Goal: Transaction & Acquisition: Obtain resource

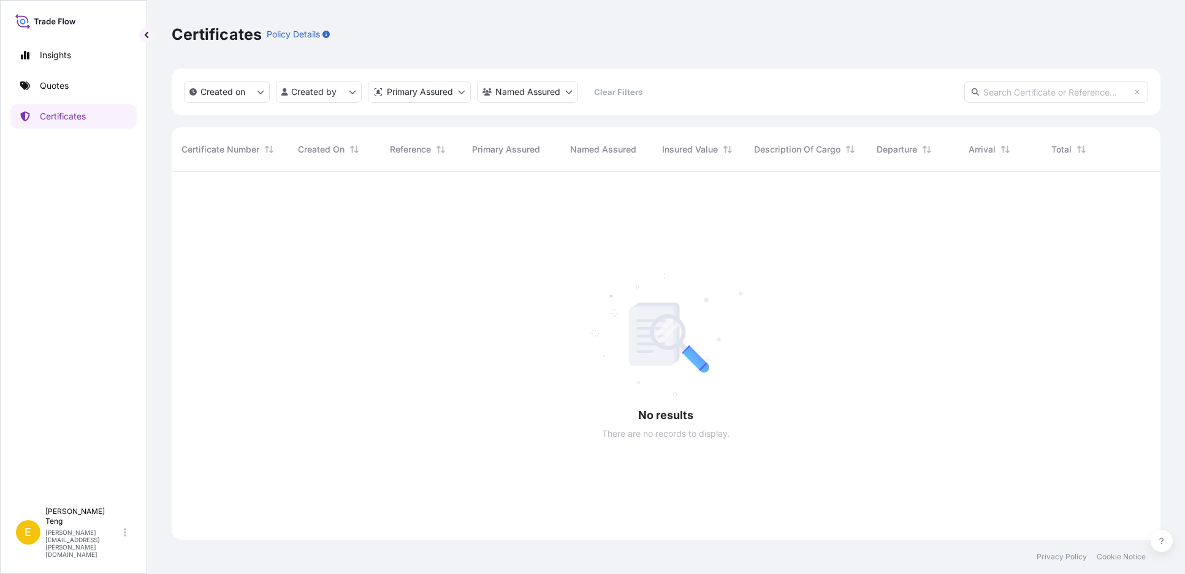
scroll to position [403, 978]
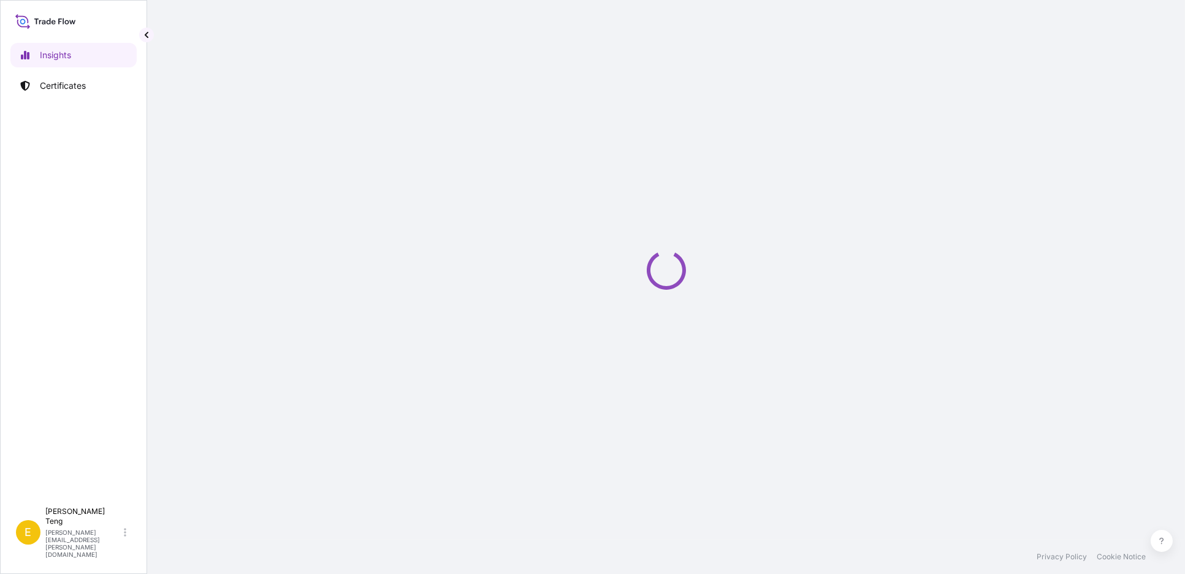
select select "2025"
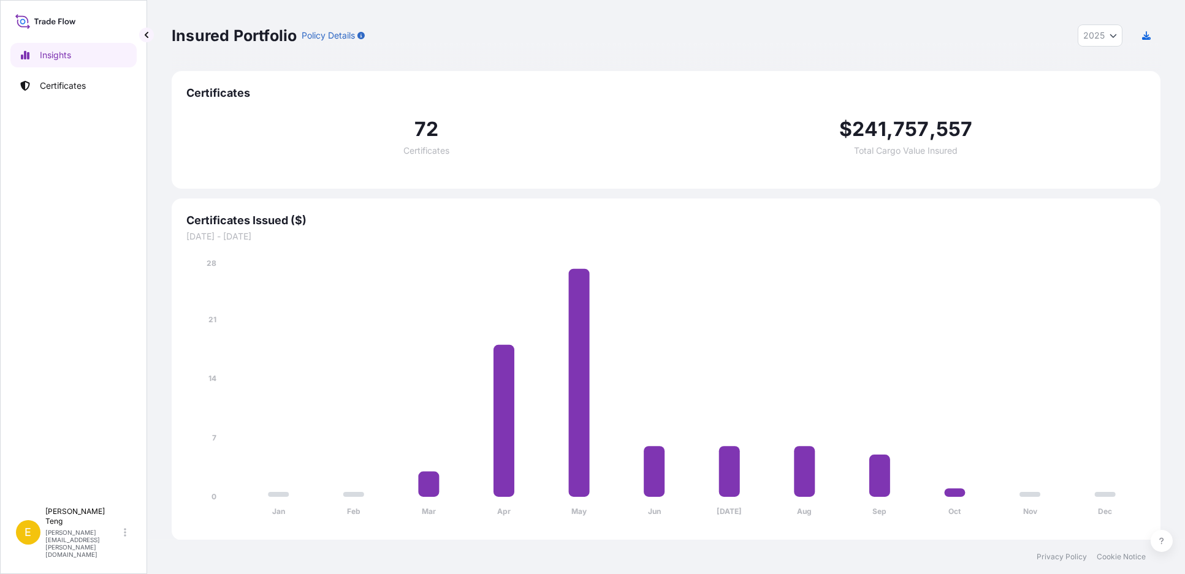
click at [590, 17] on div "Insured Portfolio Policy Details 2025 2025 2024 2023 2022" at bounding box center [666, 35] width 989 height 71
click at [87, 86] on link "Certificates" at bounding box center [73, 86] width 126 height 25
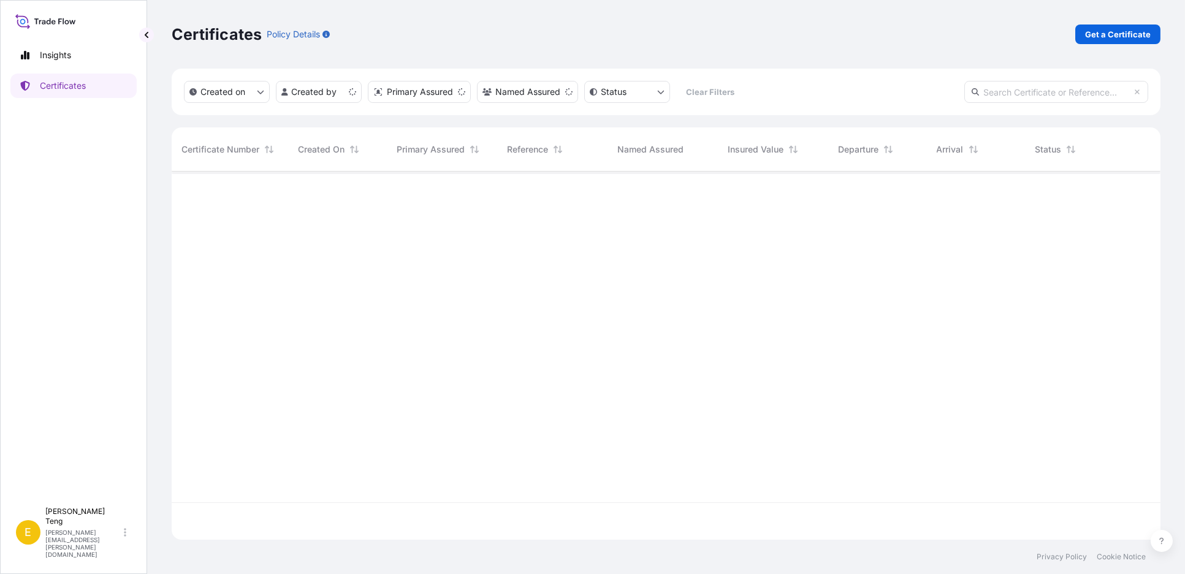
scroll to position [365, 978]
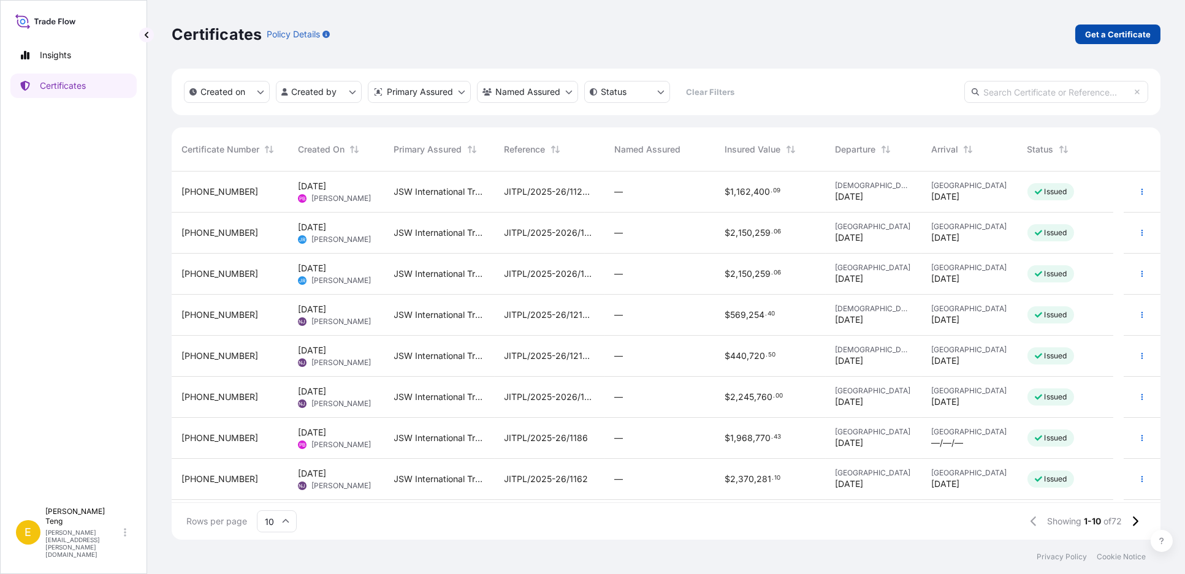
click at [1111, 29] on p "Get a Certificate" at bounding box center [1118, 34] width 66 height 12
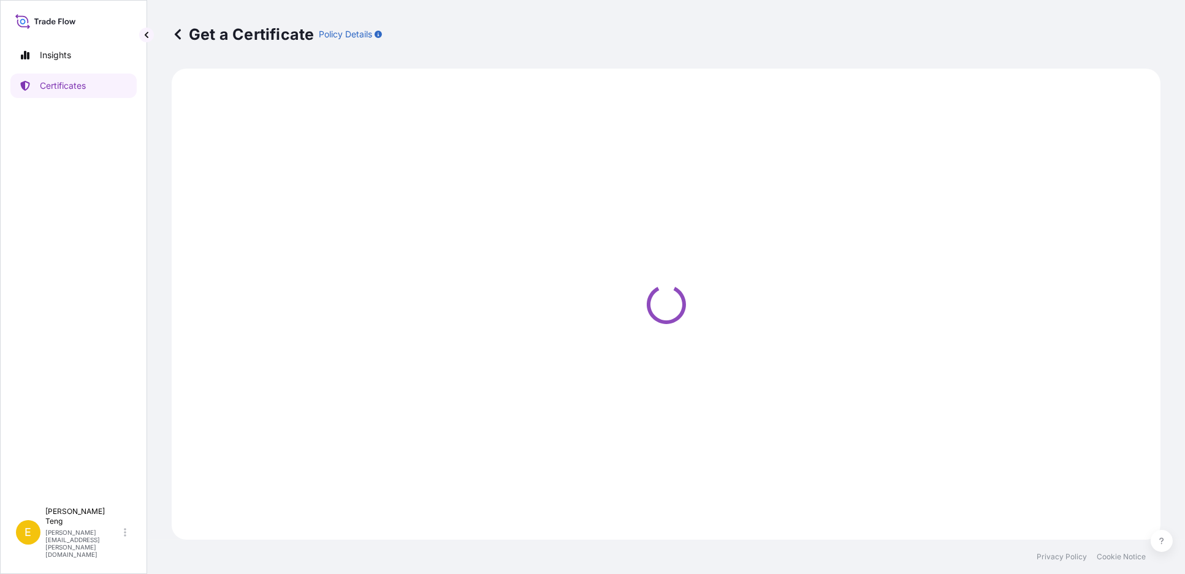
select select "Sea"
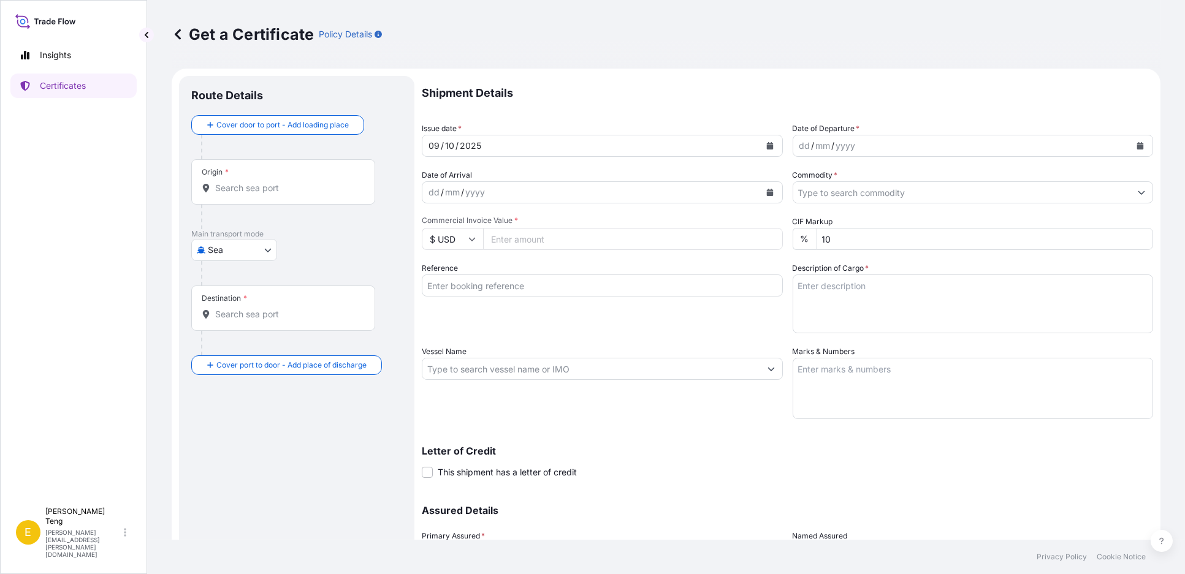
click at [660, 242] on input "Commercial Invoice Value *" at bounding box center [633, 239] width 300 height 22
type input "2000000"
drag, startPoint x: 757, startPoint y: 31, endPoint x: 774, endPoint y: 37, distance: 17.9
click at [757, 30] on div "Get a Certificate Policy Details" at bounding box center [666, 35] width 989 height 20
click at [689, 338] on div "Shipment Details Issue date * [DATE] Date of Departure * dd / mm / yyyy Date of…" at bounding box center [787, 345] width 731 height 538
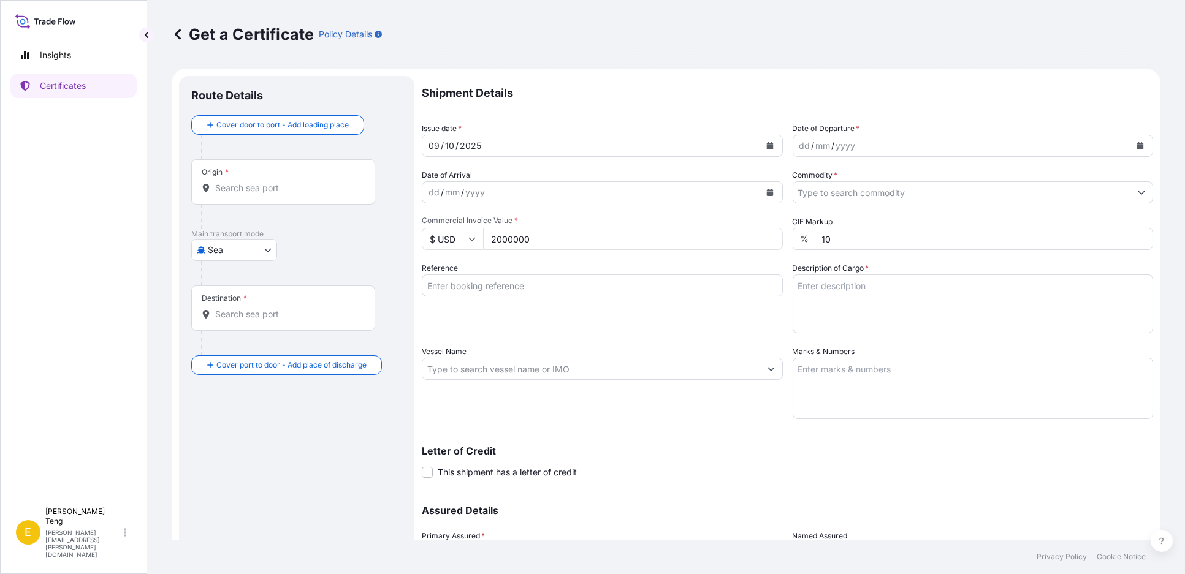
scroll to position [115, 0]
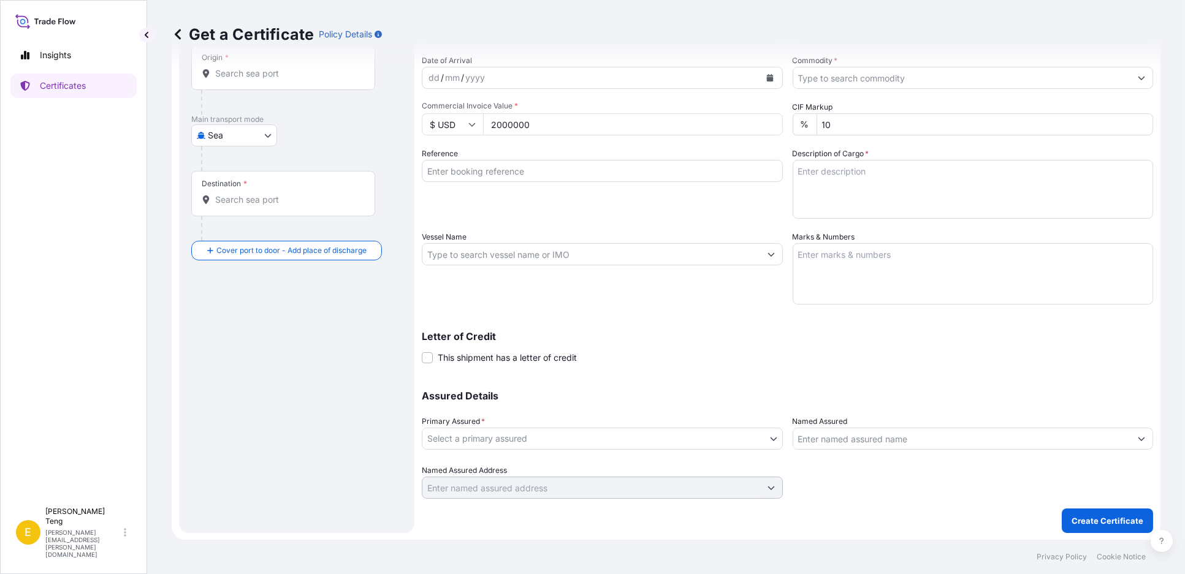
click at [696, 365] on div "Shipment Details Issue date * [DATE] Date of Departure * dd / mm / yyyy Date of…" at bounding box center [787, 230] width 731 height 538
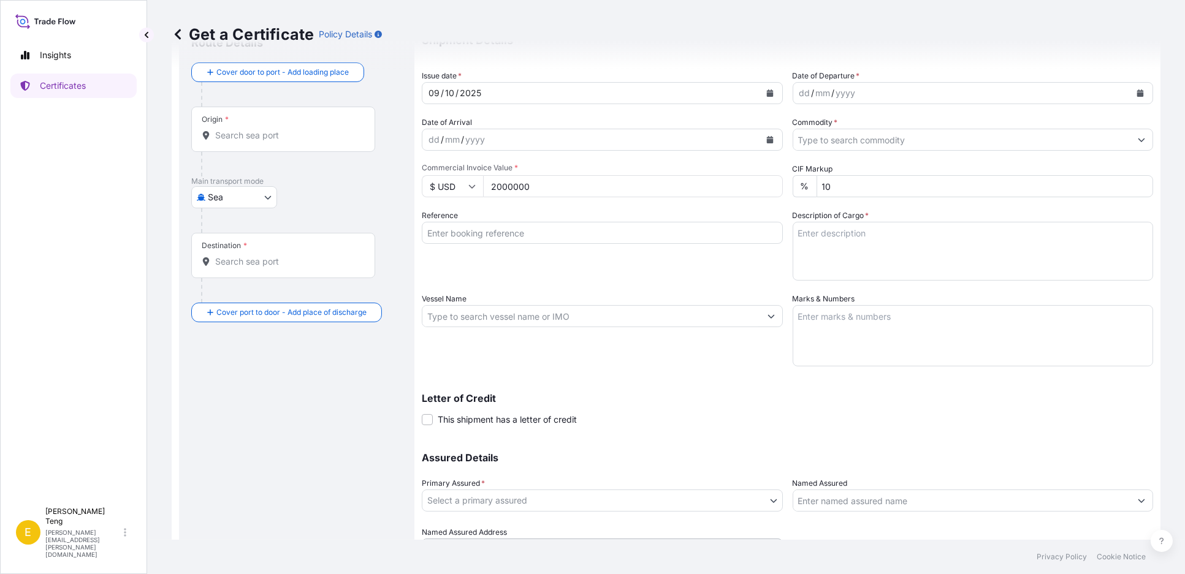
scroll to position [0, 0]
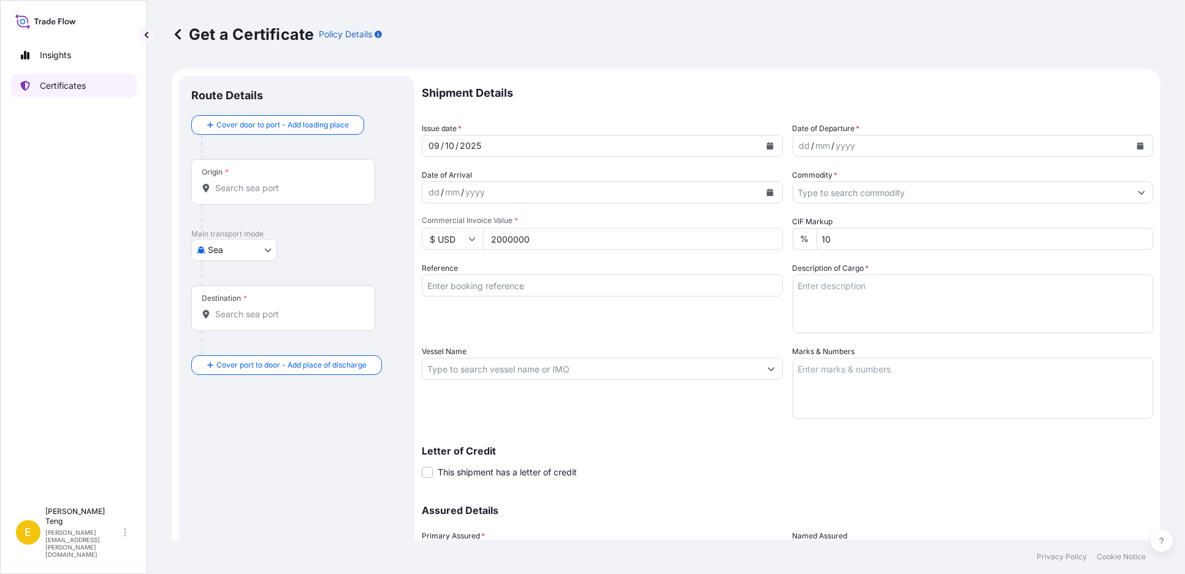
click at [68, 88] on p "Certificates" at bounding box center [63, 86] width 46 height 12
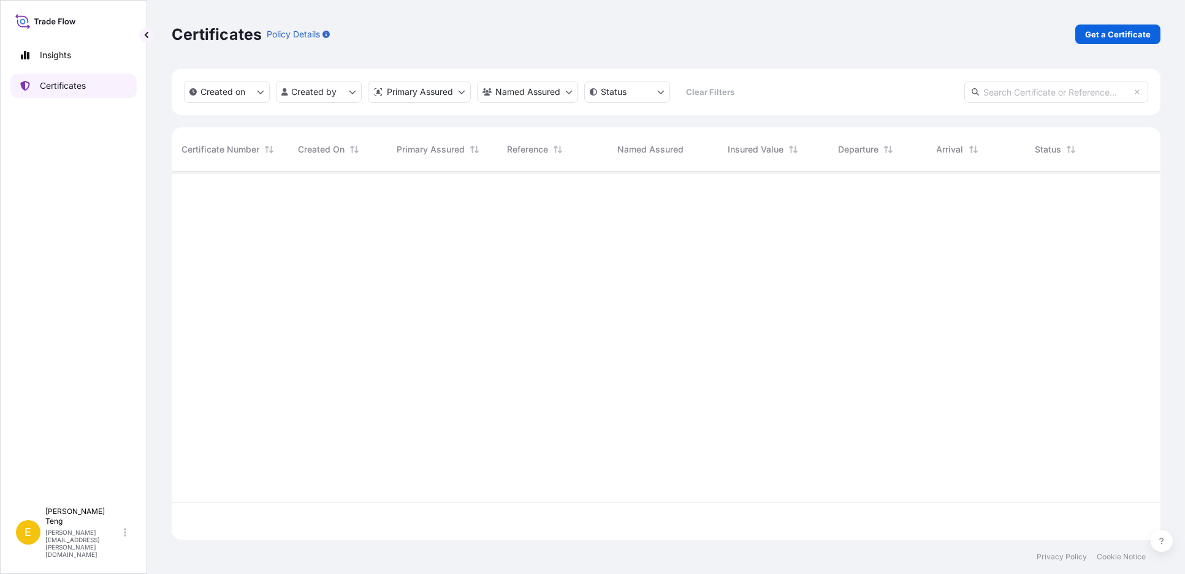
scroll to position [365, 978]
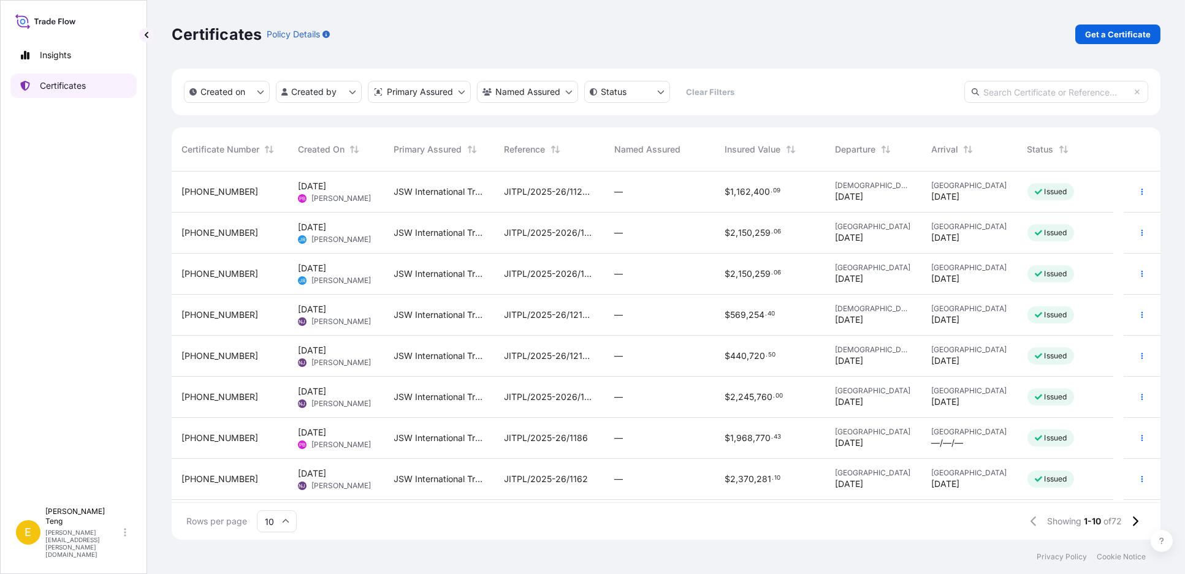
click at [74, 83] on p "Certificates" at bounding box center [63, 86] width 46 height 12
click at [1090, 29] on p "Get a Certificate" at bounding box center [1118, 34] width 66 height 12
select select "Sea"
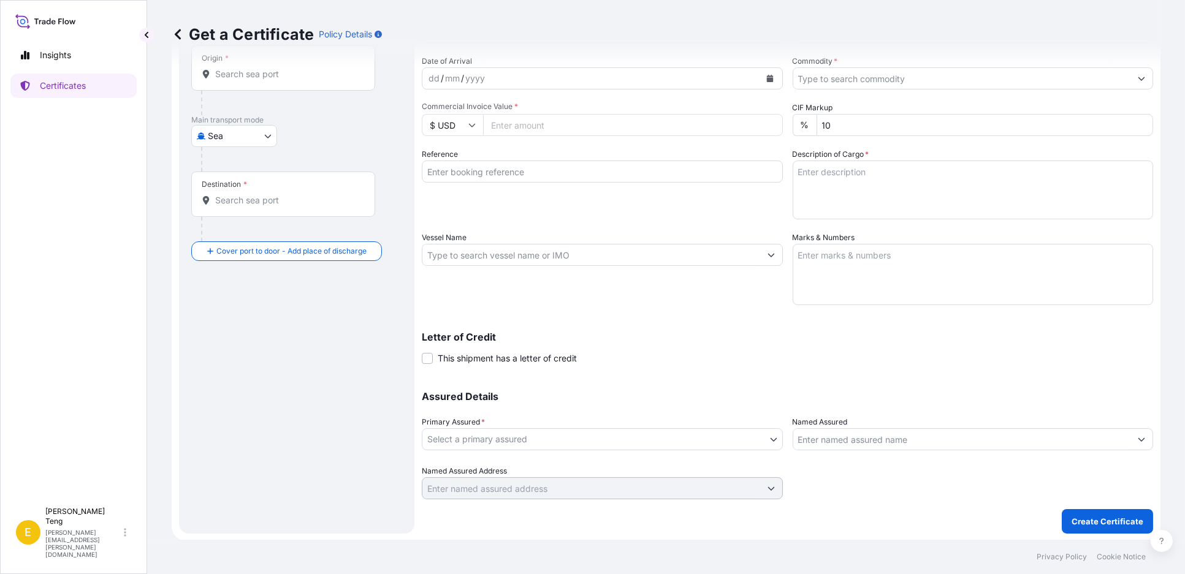
scroll to position [115, 0]
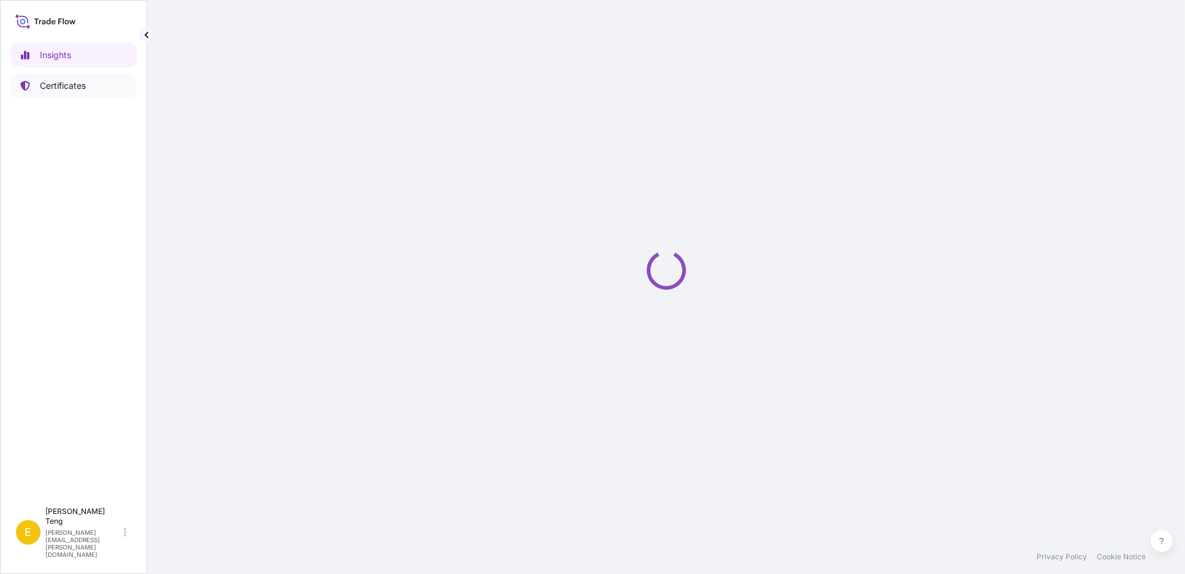
select select "2025"
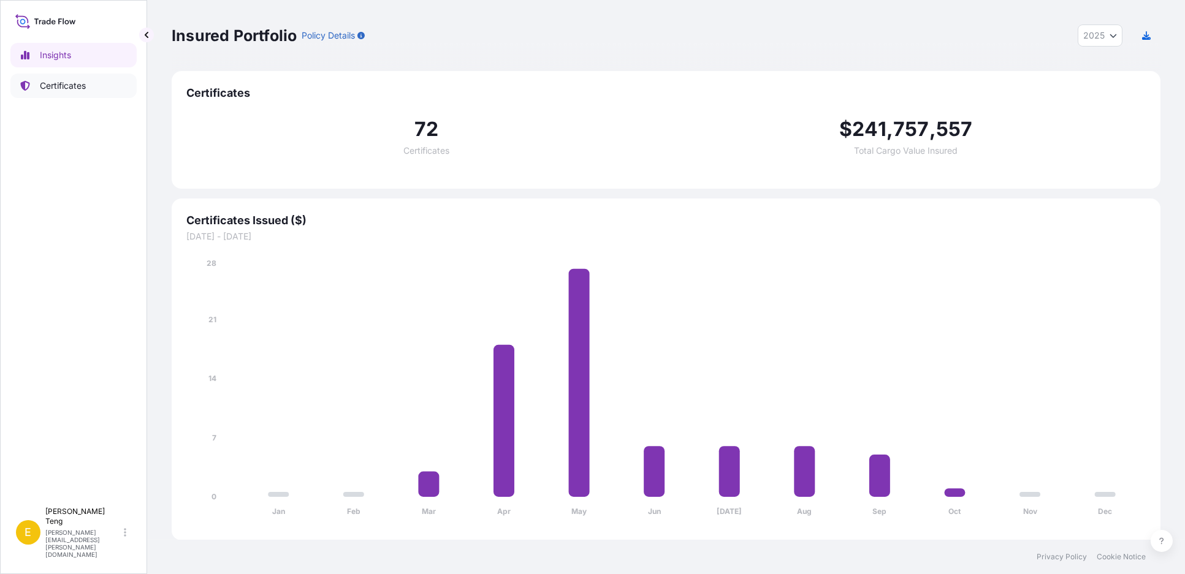
click at [79, 77] on link "Certificates" at bounding box center [73, 86] width 126 height 25
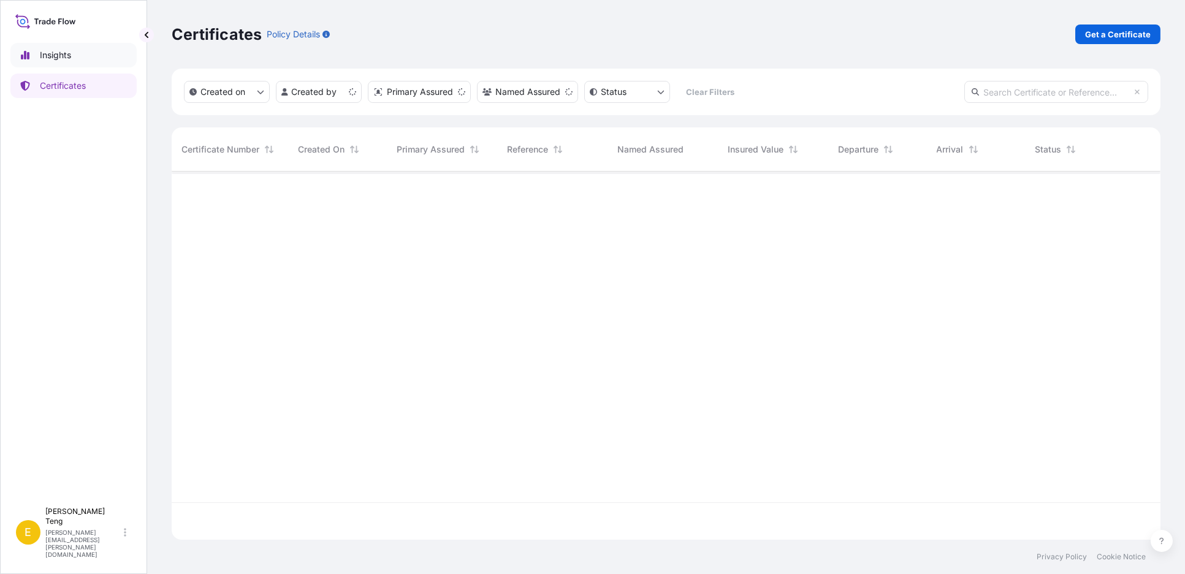
scroll to position [365, 978]
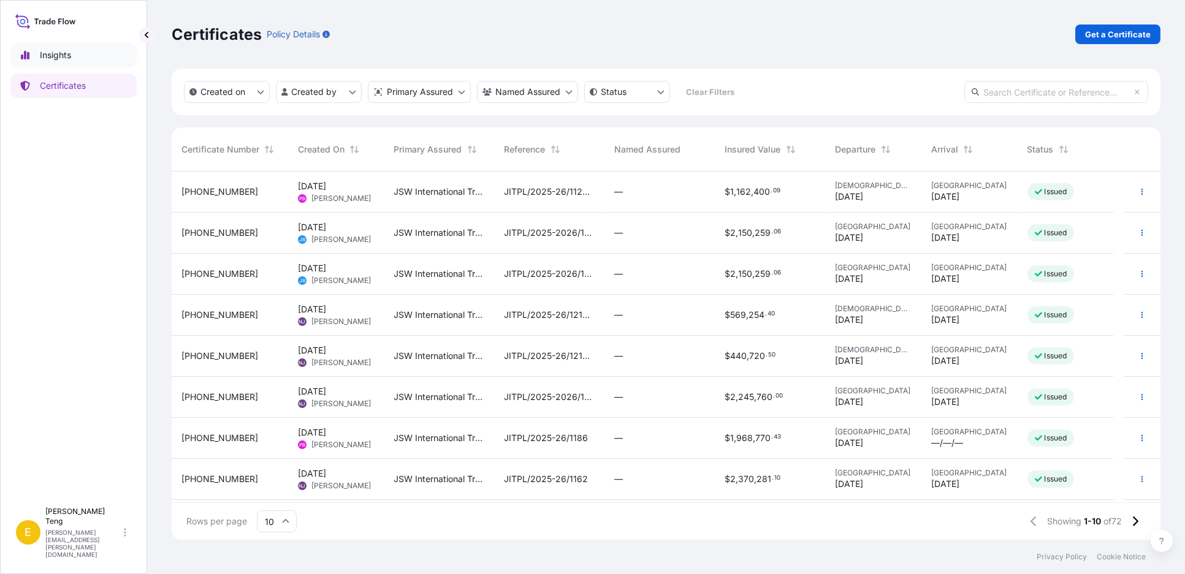
click at [77, 51] on link "Insights" at bounding box center [73, 55] width 126 height 25
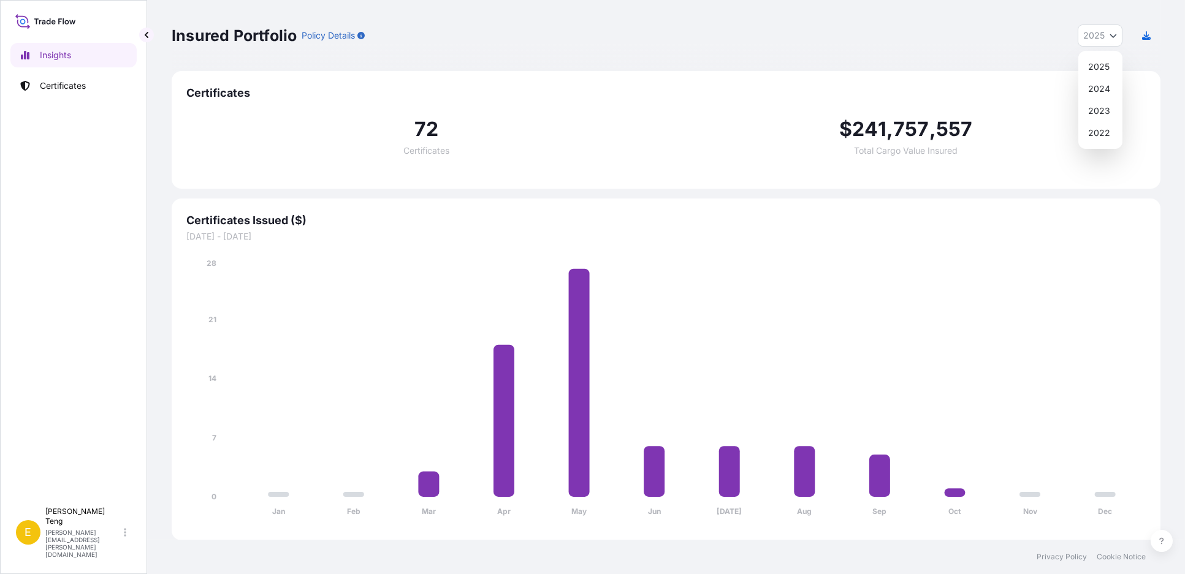
click at [1112, 37] on icon "Year Selector" at bounding box center [1113, 35] width 7 height 7
click at [1104, 110] on div "2023" at bounding box center [1100, 111] width 34 height 22
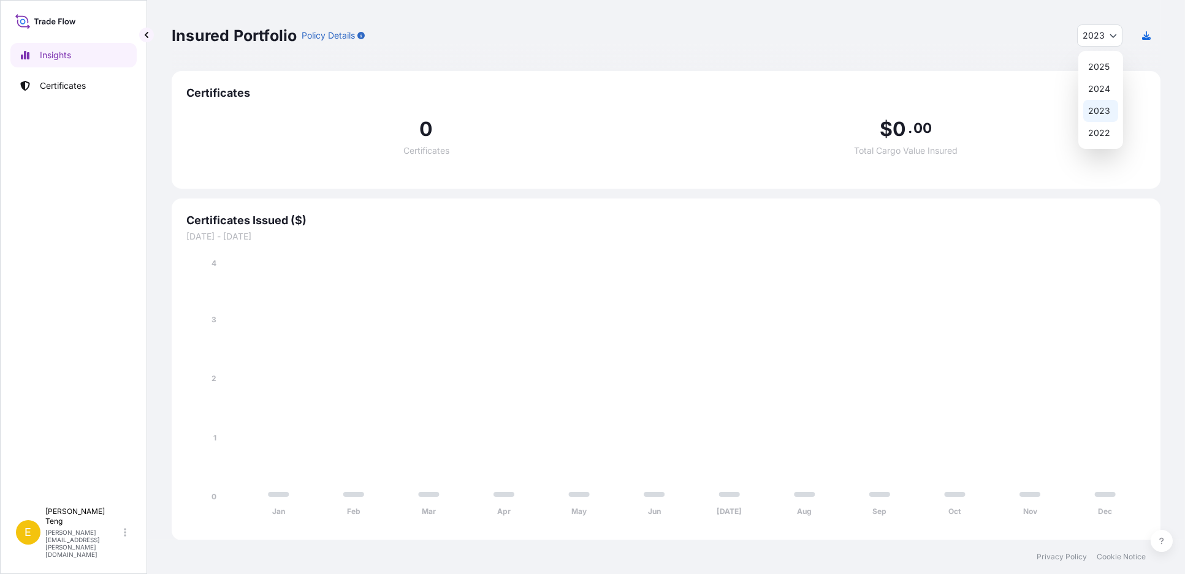
click at [1121, 34] on button "2023" at bounding box center [1099, 36] width 45 height 22
click at [1107, 91] on div "2024" at bounding box center [1100, 89] width 35 height 22
click at [1090, 38] on span "2024" at bounding box center [1094, 35] width 22 height 12
click at [1102, 66] on div "2025" at bounding box center [1100, 67] width 35 height 22
select select "2025"
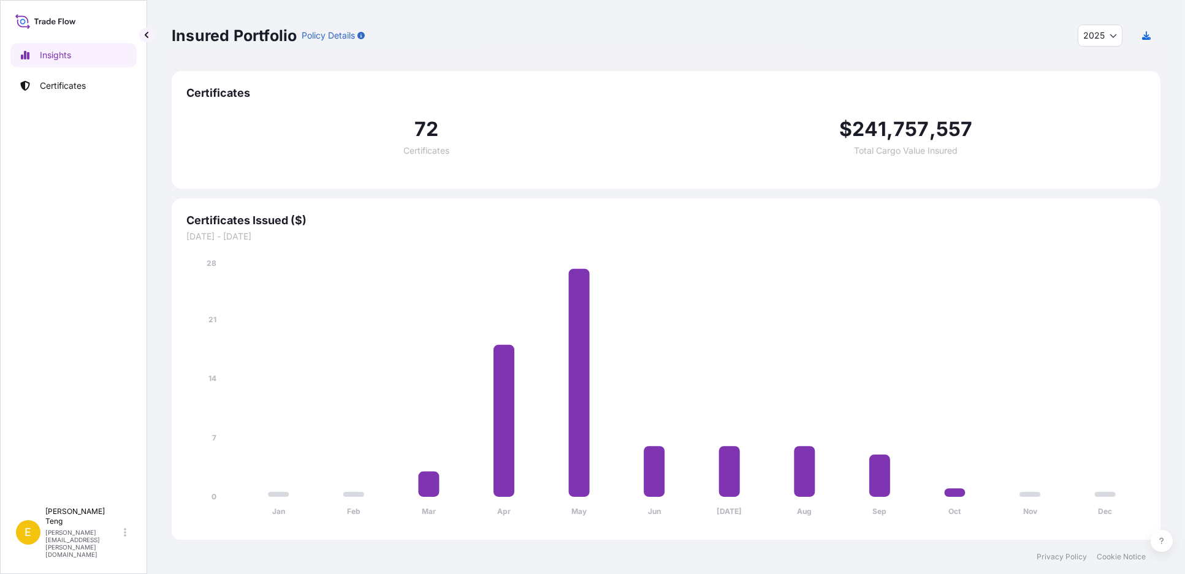
click at [936, 48] on div "Insured Portfolio Policy Details 2025 2025 2024 2023 2022" at bounding box center [666, 35] width 989 height 71
